Goal: Task Accomplishment & Management: Complete application form

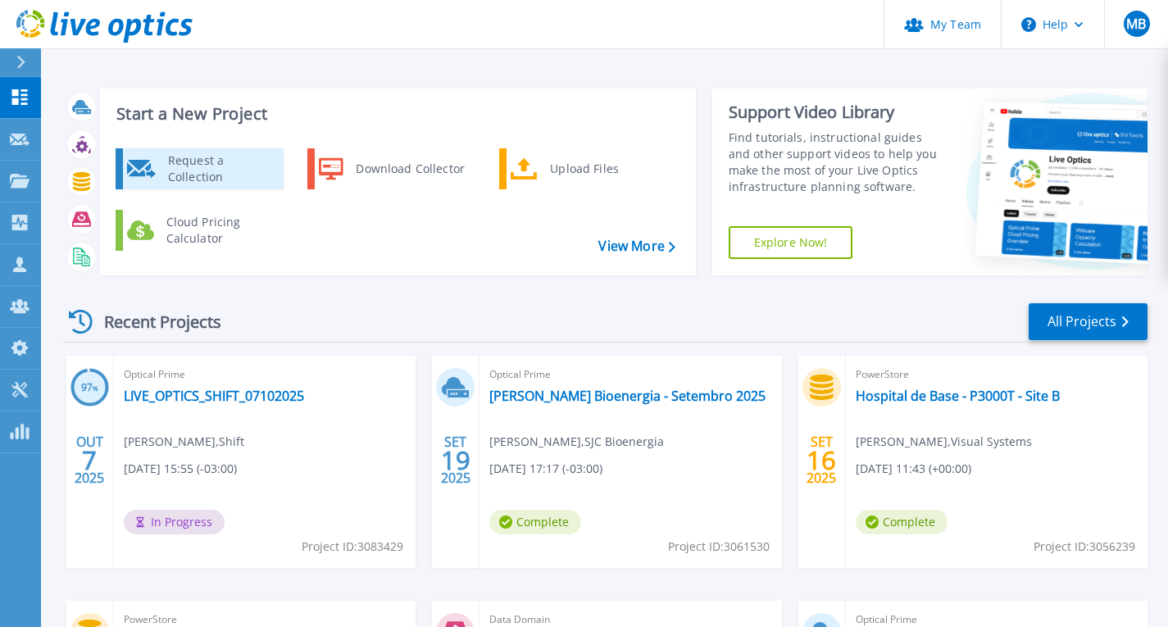
click at [198, 173] on div "Request a Collection" at bounding box center [220, 168] width 120 height 33
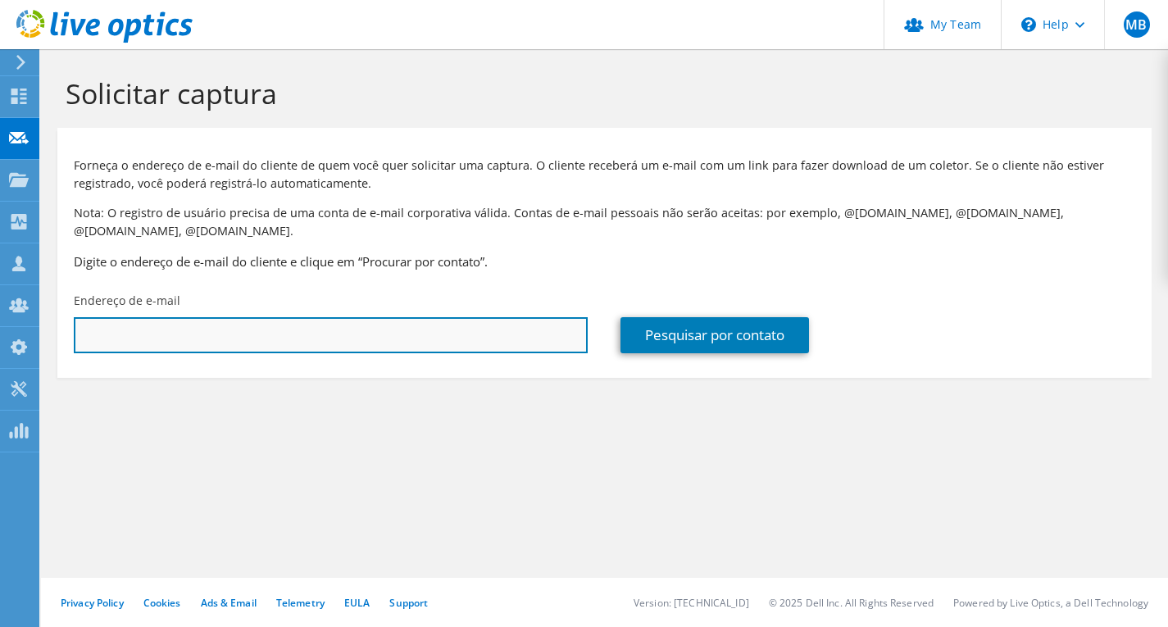
click at [225, 330] on input "text" at bounding box center [331, 335] width 514 height 36
paste input "frederico.carvalho@ecopower.com.br"
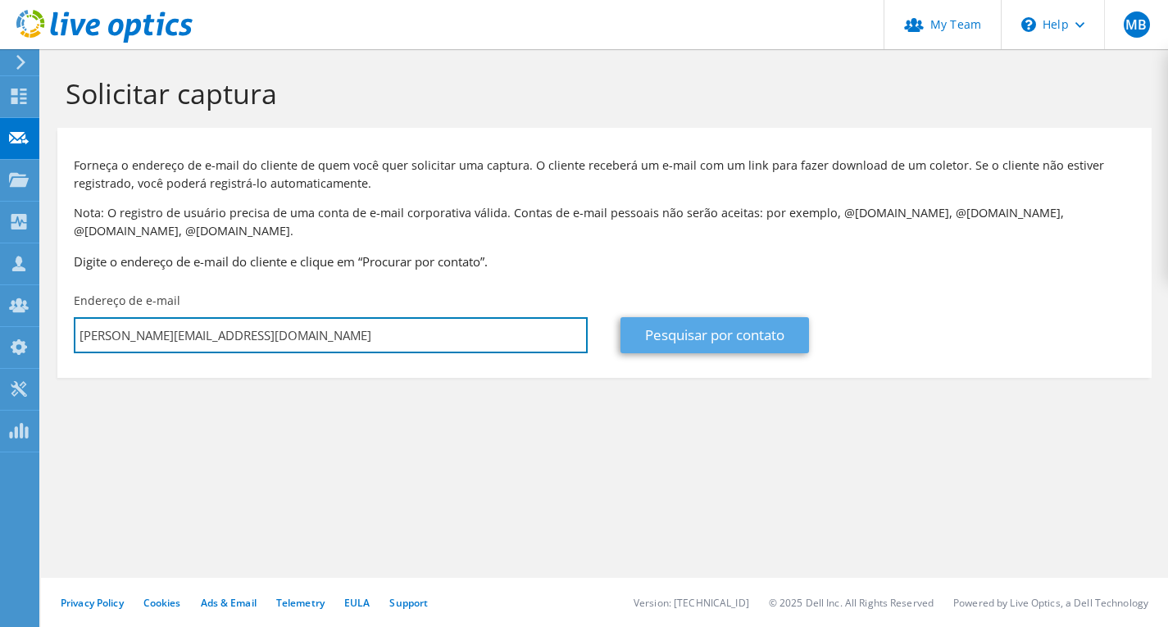
type input "frederico.carvalho@ecopower.com.br"
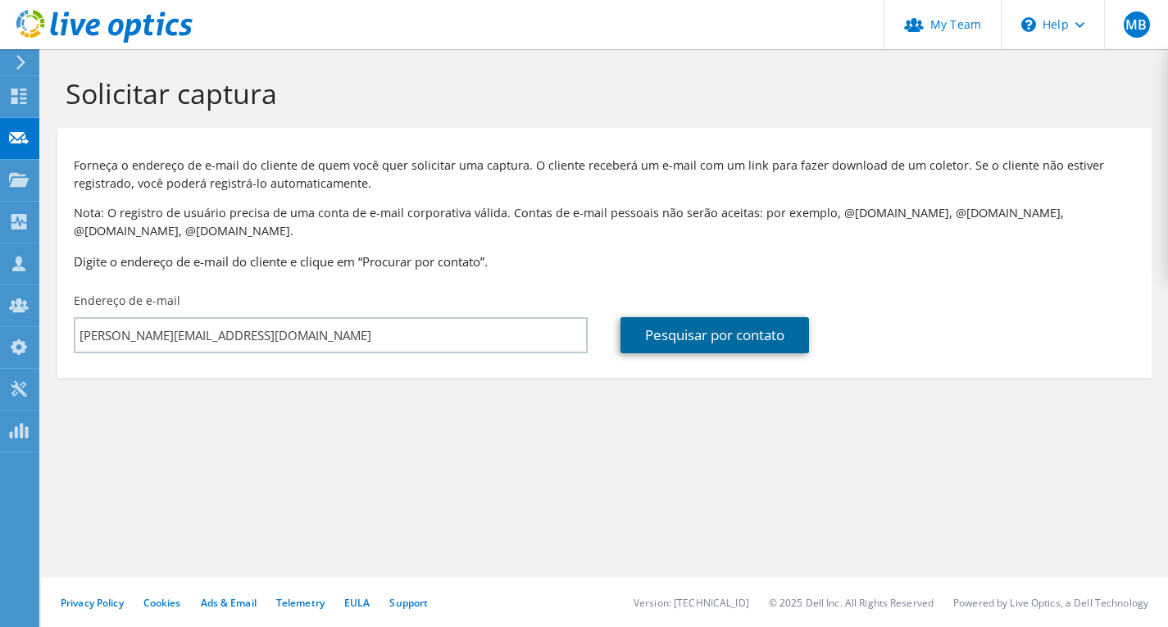
click at [681, 344] on link "Pesquisar por contato" at bounding box center [714, 335] width 189 height 36
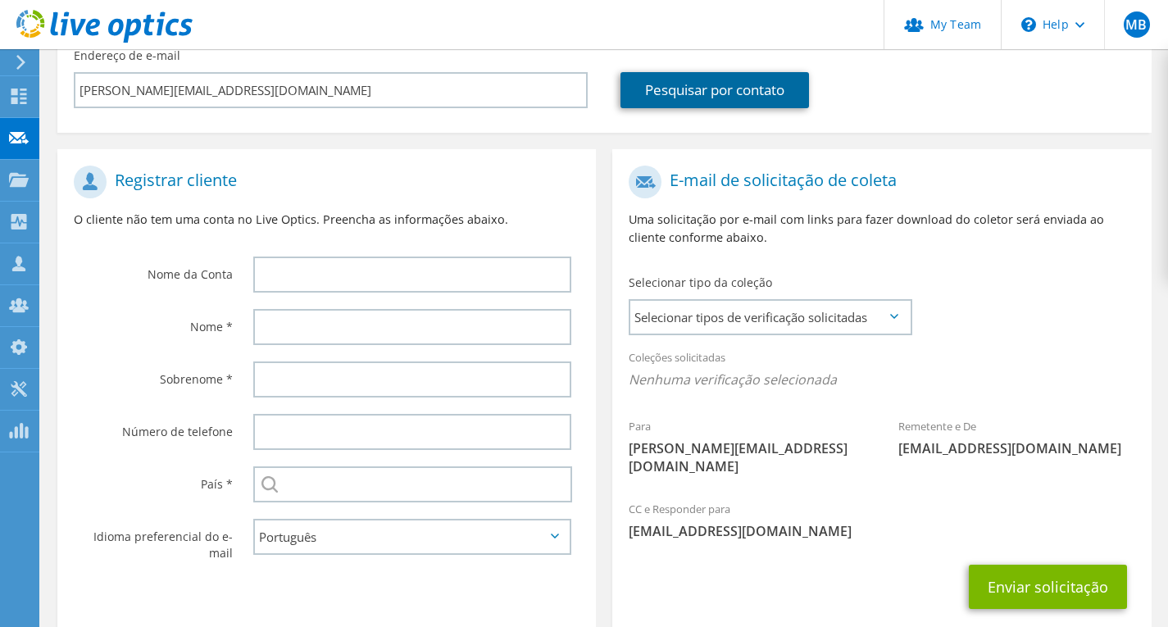
scroll to position [246, 0]
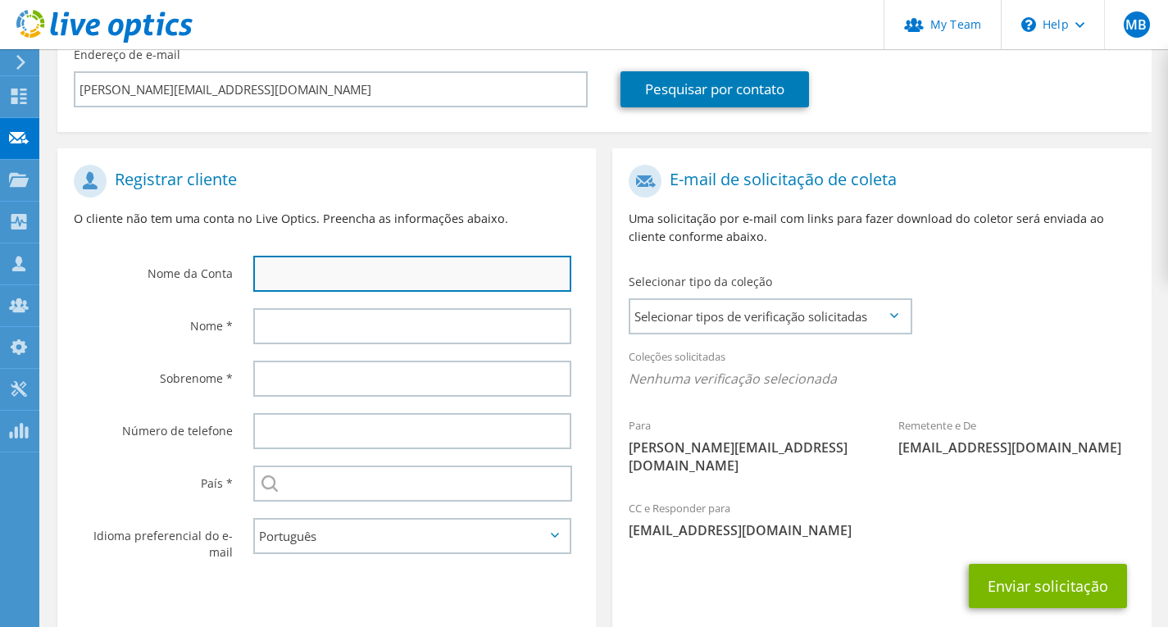
click at [425, 277] on input "text" at bounding box center [412, 274] width 318 height 36
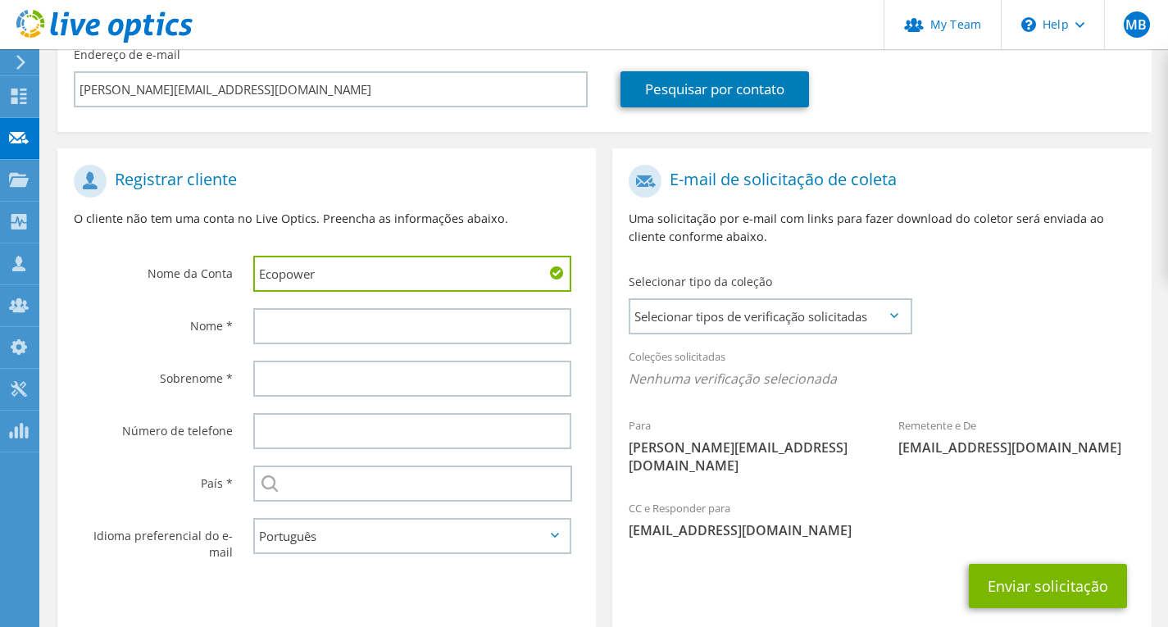
type input "Ecopower"
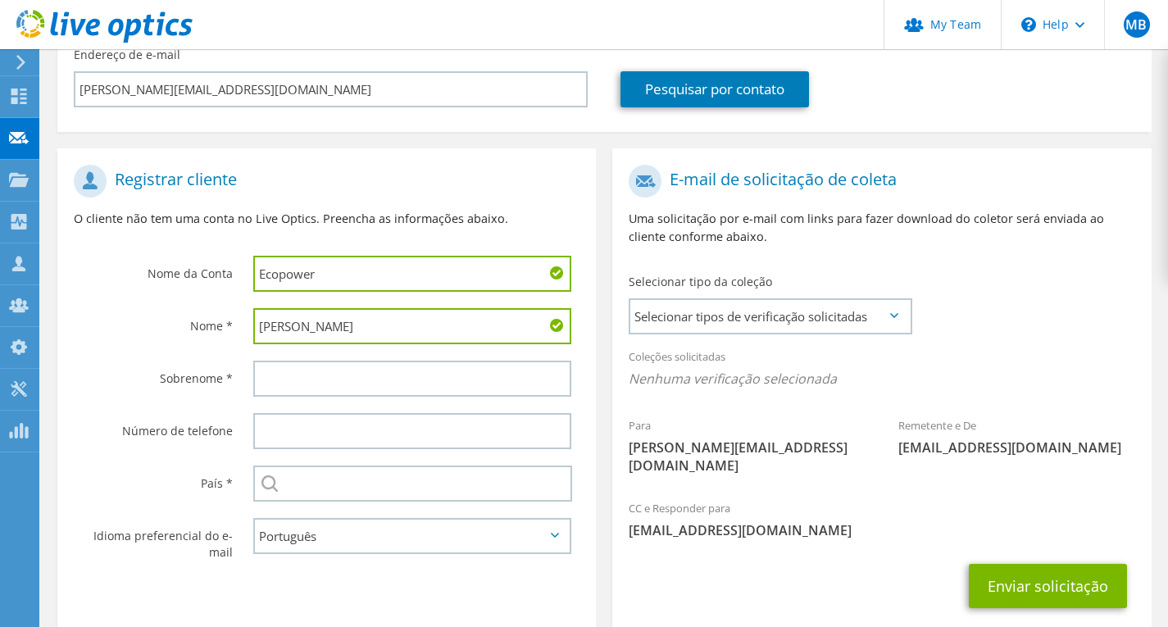
type input "Frederico"
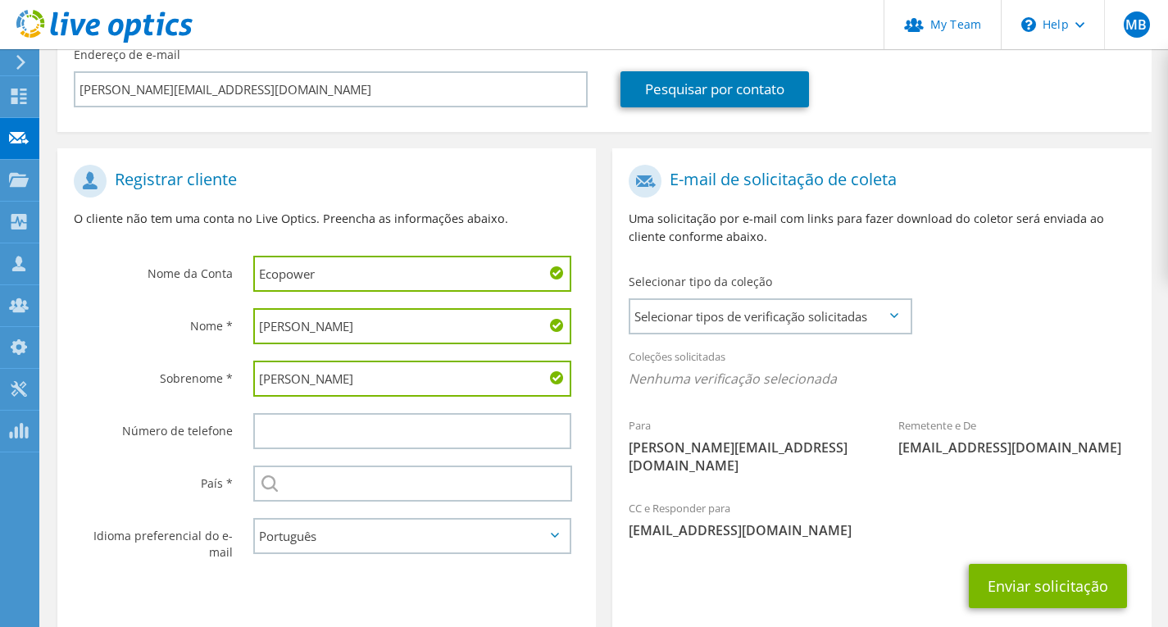
type input "Carvalho"
click at [415, 456] on div at bounding box center [416, 431] width 359 height 52
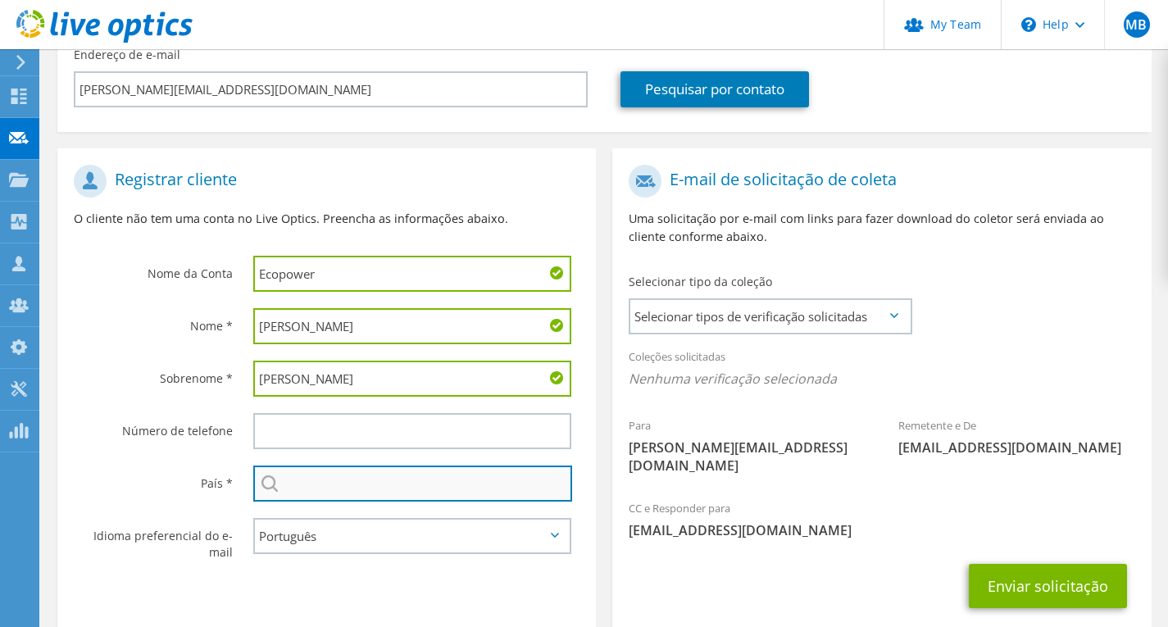
click at [403, 484] on input "text" at bounding box center [412, 484] width 319 height 36
type input "Brasil"
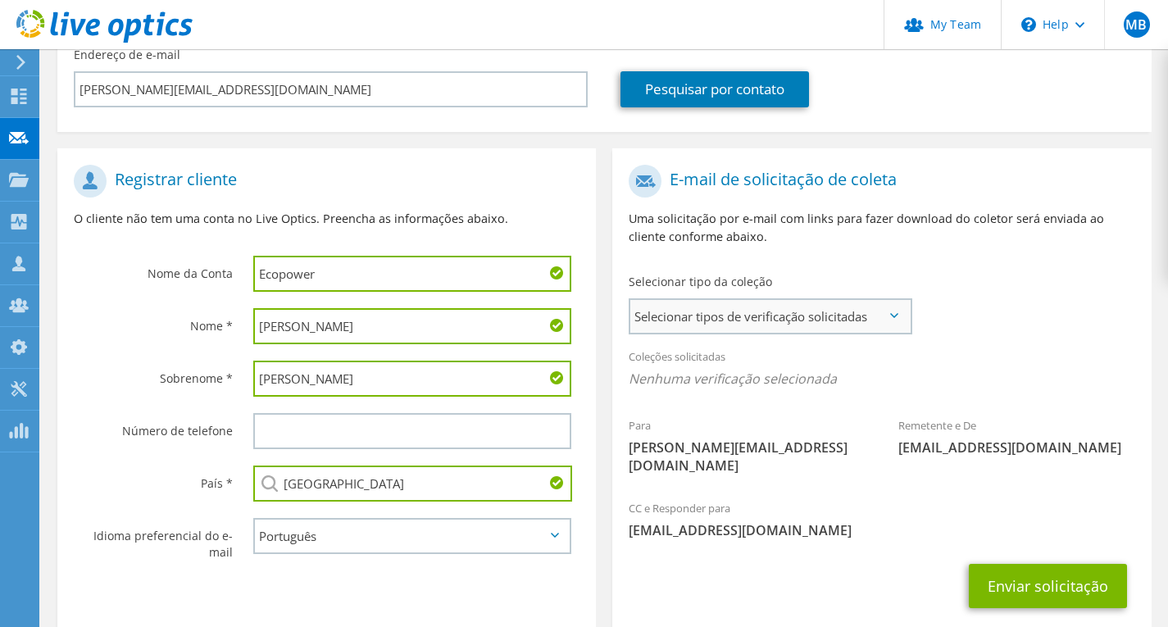
drag, startPoint x: 790, startPoint y: 329, endPoint x: 782, endPoint y: 332, distance: 8.8
click at [789, 329] on span "Selecionar tipos de verificação solicitadas" at bounding box center [769, 316] width 279 height 33
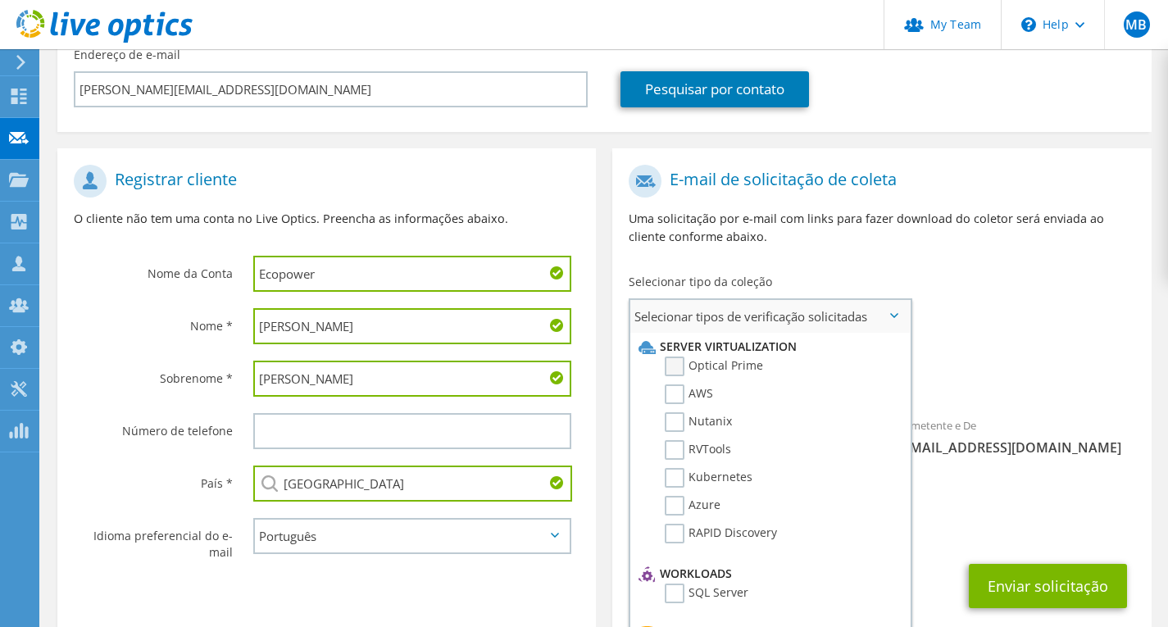
click at [734, 365] on label "Optical Prime" at bounding box center [714, 367] width 98 height 20
click at [0, 0] on input "Optical Prime" at bounding box center [0, 0] width 0 height 0
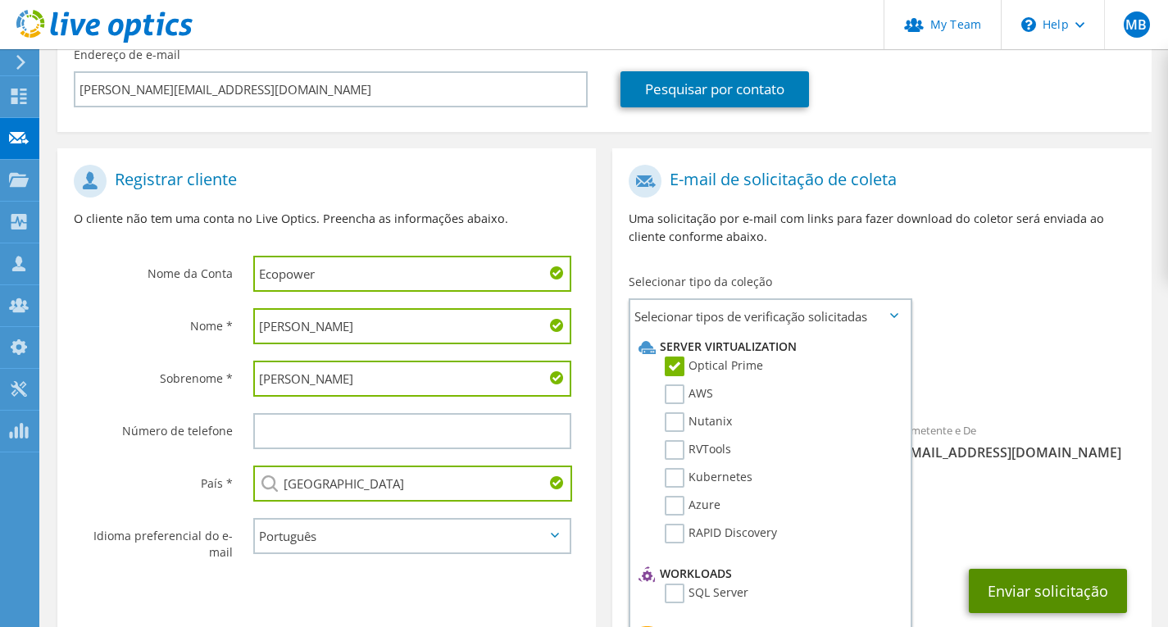
click at [993, 592] on button "Enviar solicitação" at bounding box center [1048, 591] width 158 height 44
